Goal: Information Seeking & Learning: Learn about a topic

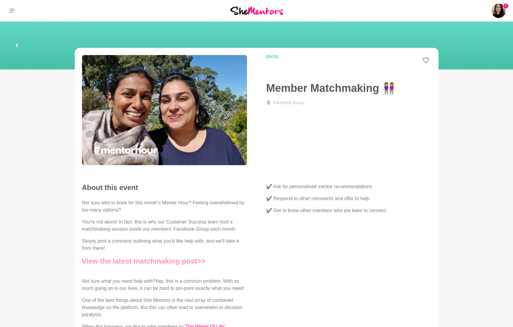
click at [156, 262] on link "View the latest matchmaking post>>" at bounding box center [143, 261] width 123 height 8
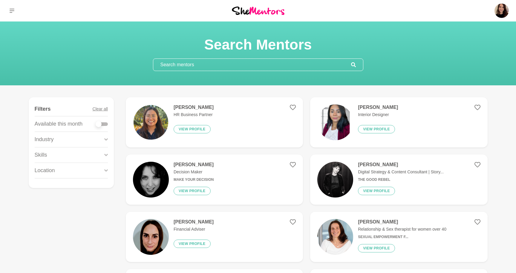
click at [198, 65] on input "text" at bounding box center [252, 65] width 198 height 12
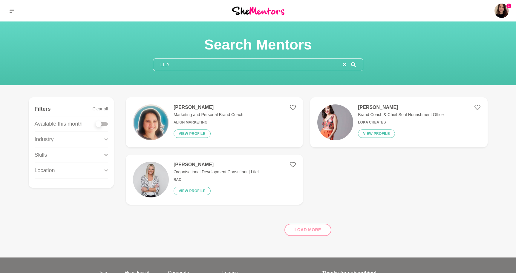
type input "LILY"
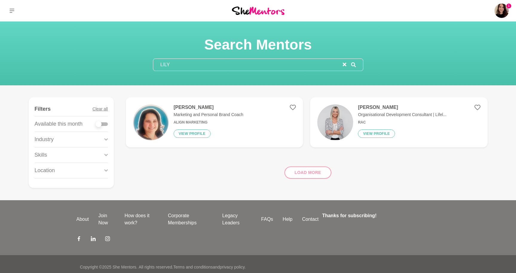
click at [210, 121] on h6 "Align Marketing" at bounding box center [209, 122] width 70 height 4
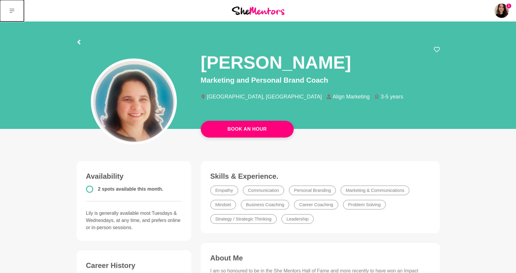
drag, startPoint x: 9, startPoint y: 8, endPoint x: 16, endPoint y: 16, distance: 9.8
click at [10, 8] on icon at bounding box center [12, 10] width 5 height 5
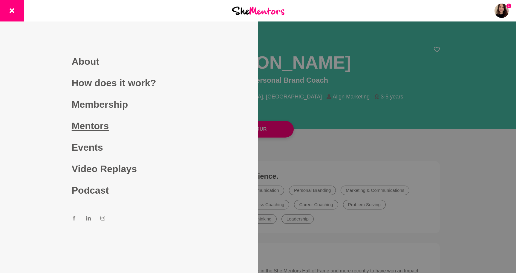
click at [80, 120] on link "Mentors" at bounding box center [129, 126] width 115 height 22
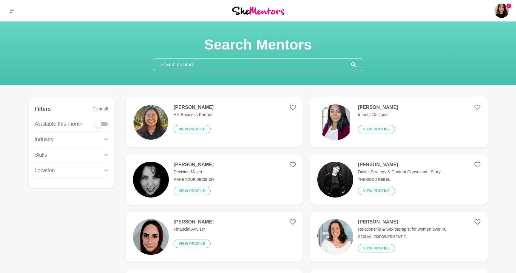
click at [153, 119] on img at bounding box center [151, 123] width 36 height 36
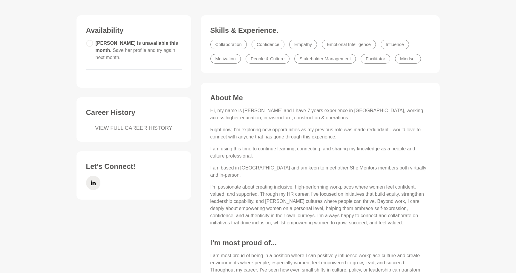
scroll to position [162, 0]
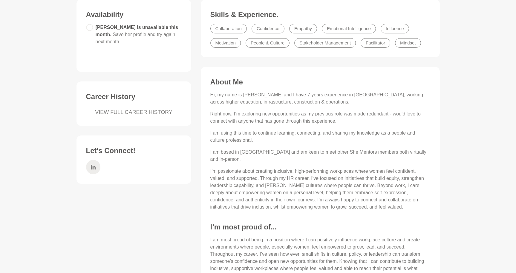
click at [92, 165] on icon at bounding box center [93, 167] width 5 height 5
click at [274, 45] on li "People & Culture" at bounding box center [268, 43] width 44 height 10
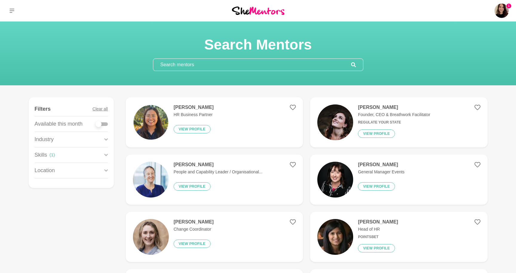
click at [161, 129] on img at bounding box center [151, 123] width 36 height 36
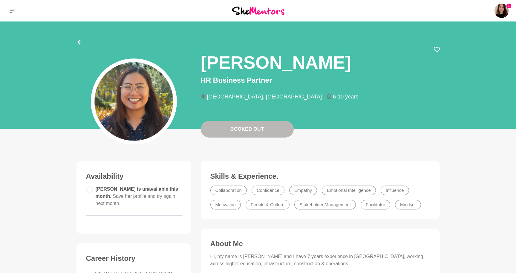
click at [278, 206] on li "People & Culture" at bounding box center [268, 205] width 44 height 10
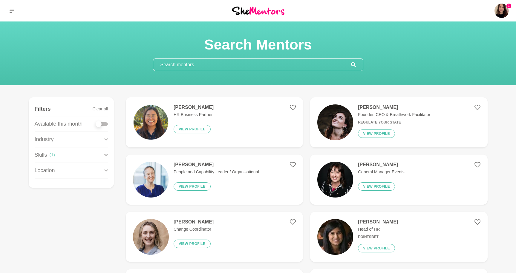
click at [201, 60] on input "text" at bounding box center [252, 65] width 198 height 12
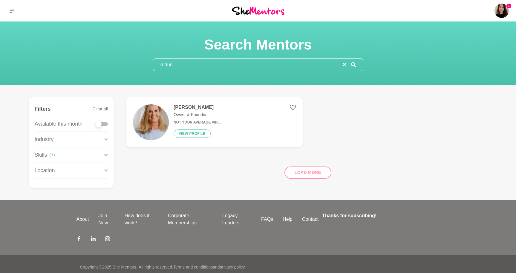
type input "redun"
click at [163, 115] on img at bounding box center [151, 123] width 36 height 36
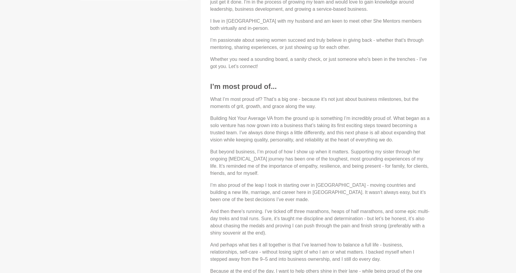
scroll to position [68, 0]
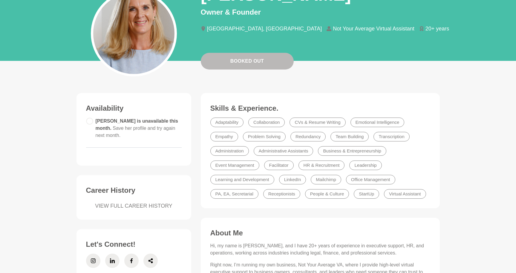
click at [314, 137] on li "Redundancy" at bounding box center [307, 137] width 35 height 10
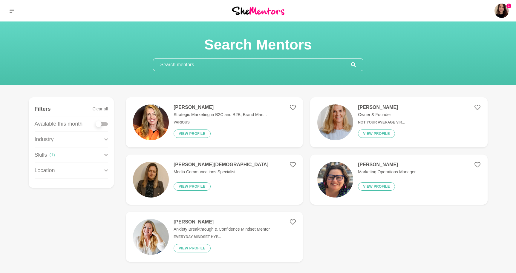
click at [260, 242] on div "Natalia Yusenis Anxiety Breakthrough & Confidence Mindset Mentor Everyday Minds…" at bounding box center [219, 237] width 101 height 36
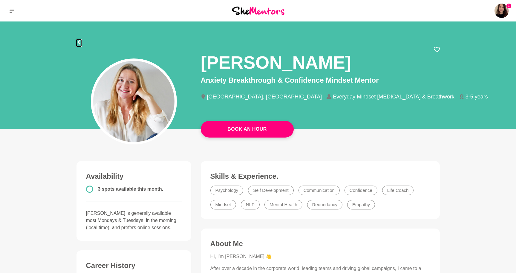
click at [79, 42] on icon at bounding box center [78, 42] width 3 height 5
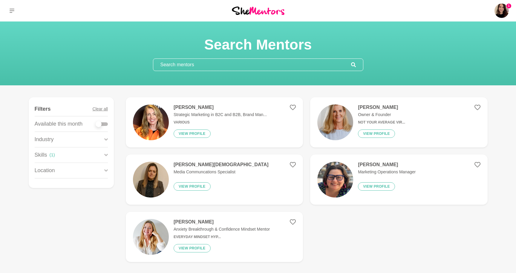
click at [334, 178] on img at bounding box center [335, 180] width 36 height 36
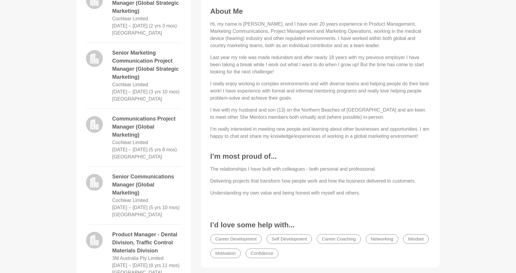
scroll to position [92, 0]
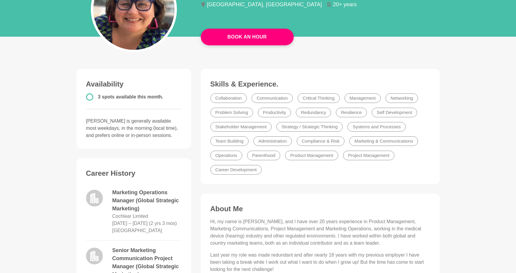
click at [311, 113] on li "Redundancy" at bounding box center [313, 113] width 35 height 10
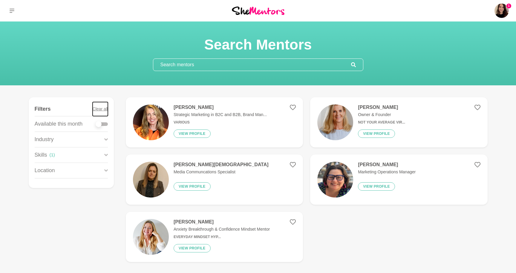
click at [106, 111] on button "Clear all" at bounding box center [100, 109] width 15 height 14
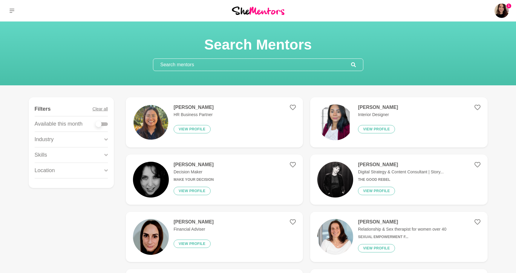
click at [141, 119] on img at bounding box center [151, 123] width 36 height 36
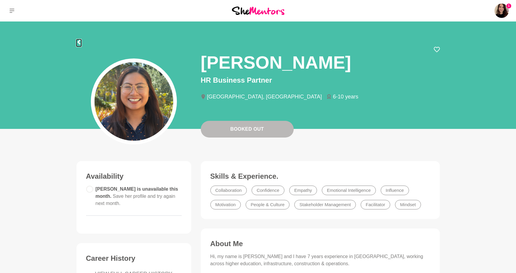
click at [80, 43] on icon at bounding box center [79, 42] width 5 height 5
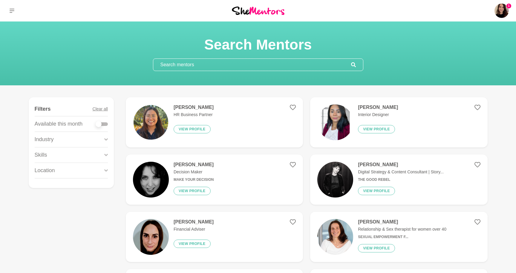
click at [194, 68] on input "text" at bounding box center [252, 65] width 198 height 12
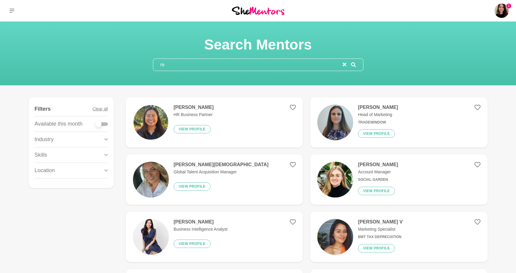
type input "r"
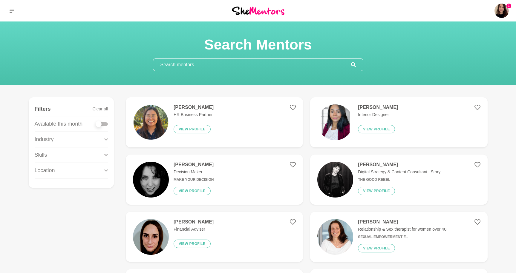
click at [65, 156] on div "Skills" at bounding box center [71, 155] width 73 height 15
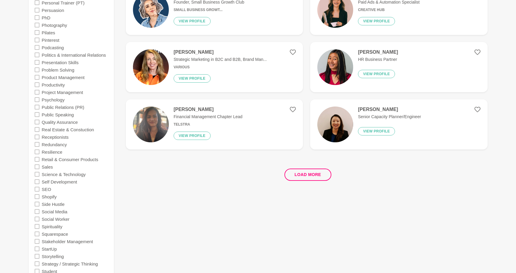
scroll to position [1136, 0]
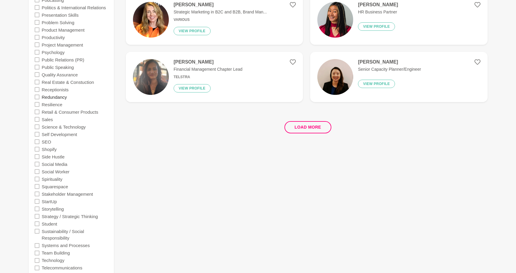
click at [49, 96] on label "Redundancy" at bounding box center [54, 96] width 25 height 7
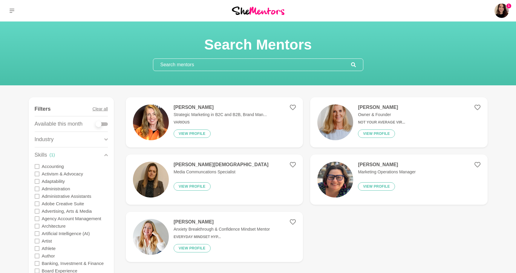
click at [213, 227] on p "Anxiety Breakthrough & Confidence Mindset Mentor" at bounding box center [222, 230] width 96 height 6
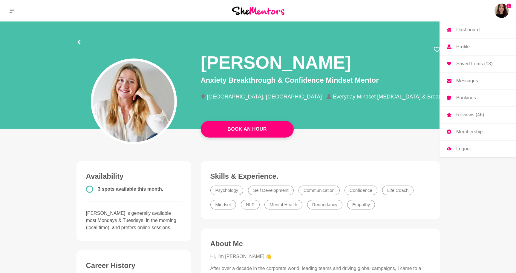
click at [487, 78] on link "Messages" at bounding box center [478, 81] width 77 height 17
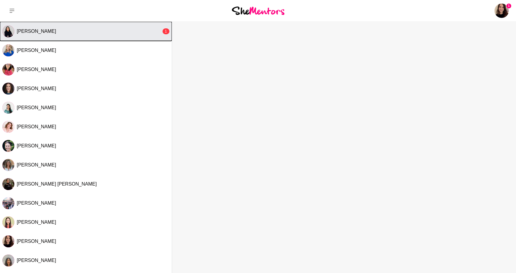
click at [42, 30] on span "[PERSON_NAME]" at bounding box center [36, 31] width 39 height 5
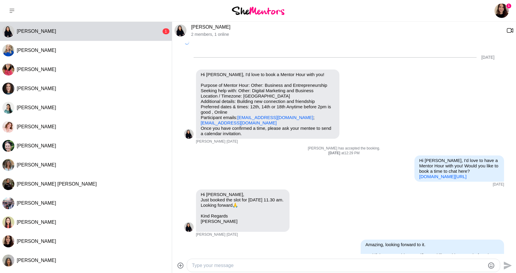
scroll to position [970, 0]
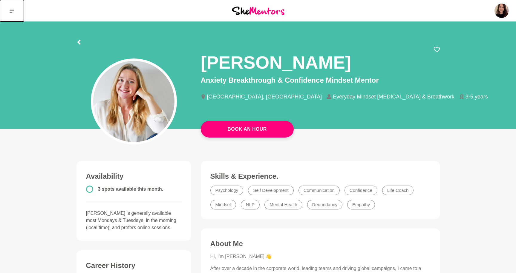
click at [8, 12] on button at bounding box center [12, 11] width 24 height 22
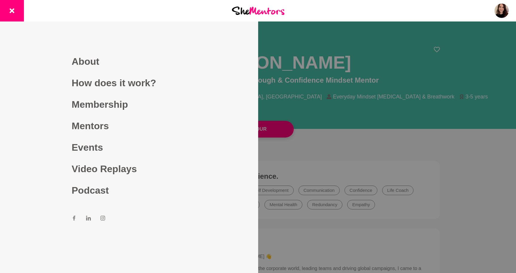
click at [278, 98] on div at bounding box center [258, 136] width 516 height 273
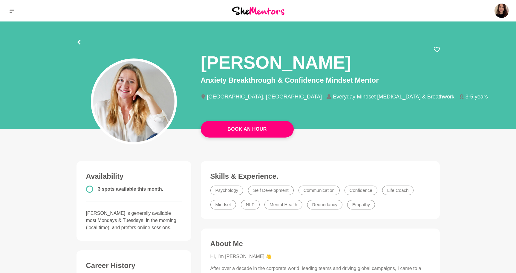
click at [221, 82] on p "Anxiety Breakthrough & Confidence Mindset Mentor" at bounding box center [320, 80] width 239 height 11
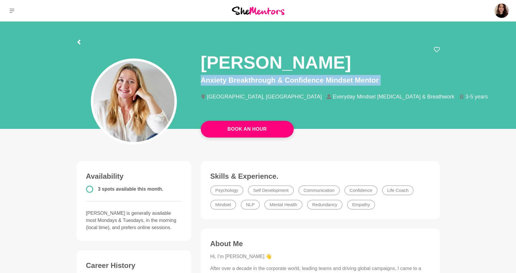
click at [221, 82] on p "Anxiety Breakthrough & Confidence Mindset Mentor" at bounding box center [320, 80] width 239 height 11
copy div "Anxiety Breakthrough & Confidence Mindset Mentor"
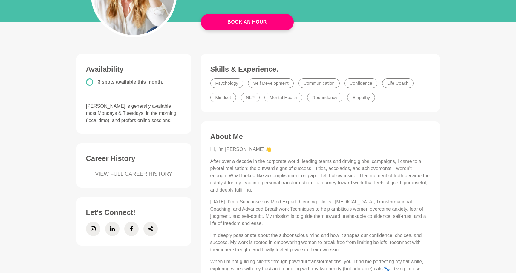
scroll to position [112, 0]
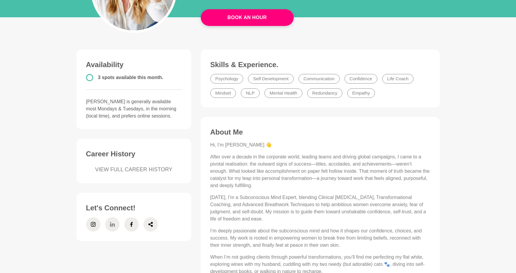
click at [113, 224] on icon at bounding box center [112, 224] width 5 height 5
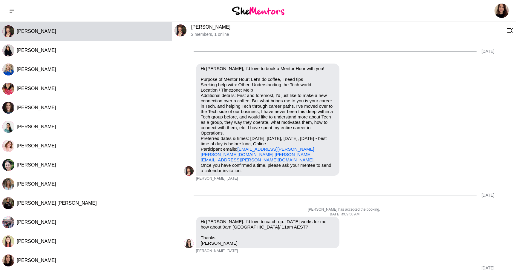
scroll to position [23, 0]
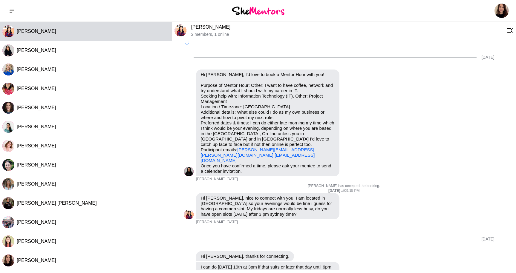
scroll to position [103, 0]
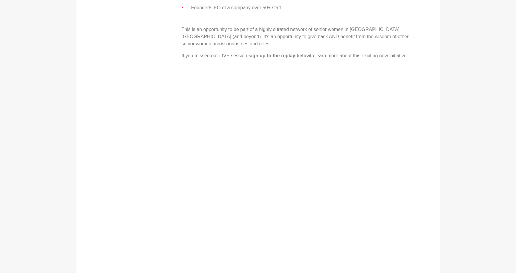
scroll to position [302, 0]
